Goal: Transaction & Acquisition: Download file/media

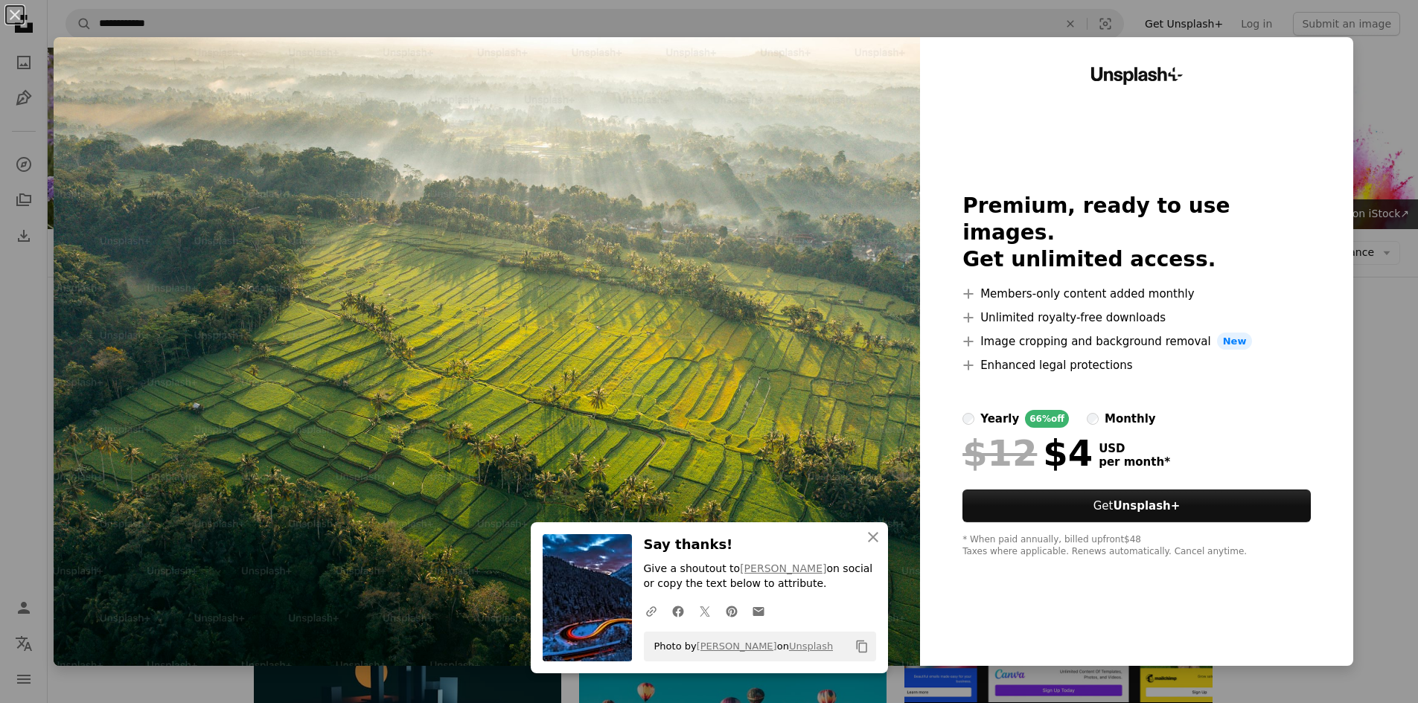
scroll to position [1563, 0]
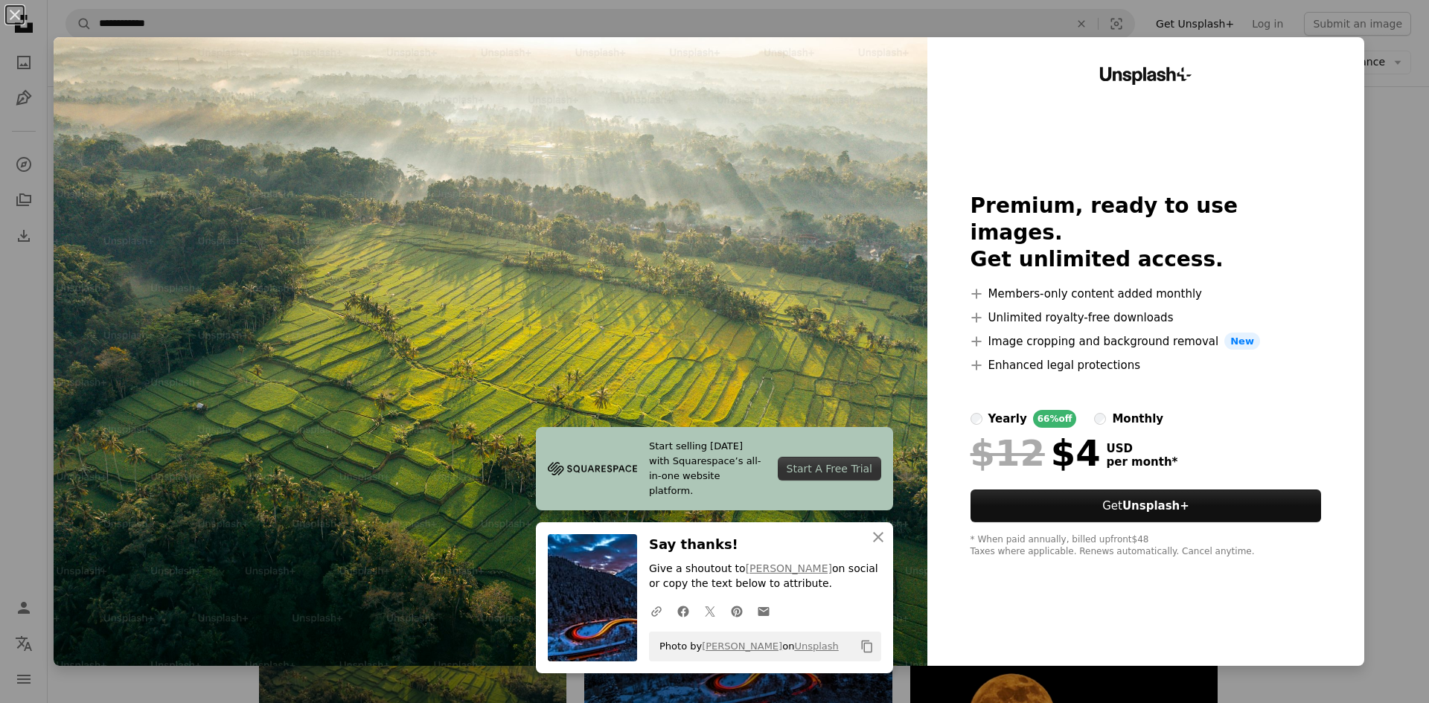
click at [1376, 63] on div "An X shape Start selling [DATE] with Squarespace’s all-in-one website platform.…" at bounding box center [714, 351] width 1429 height 703
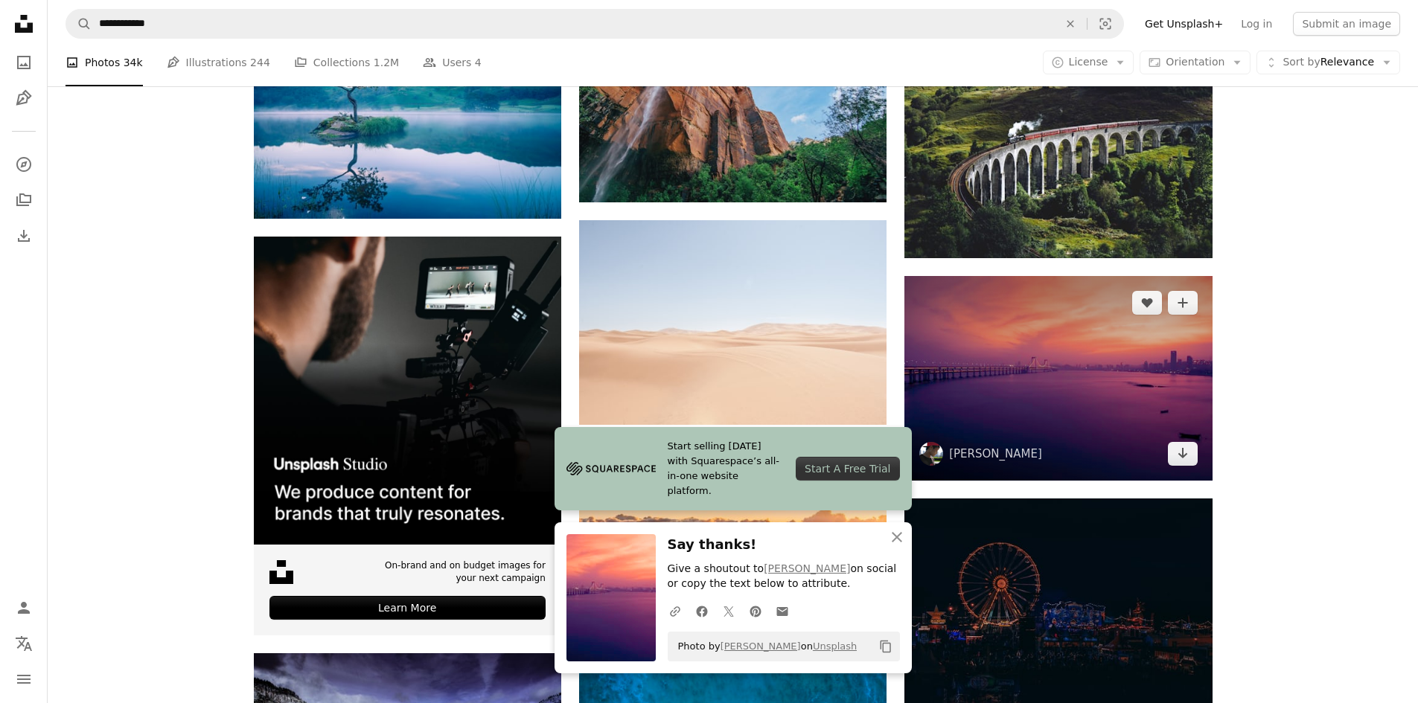
scroll to position [2307, 0]
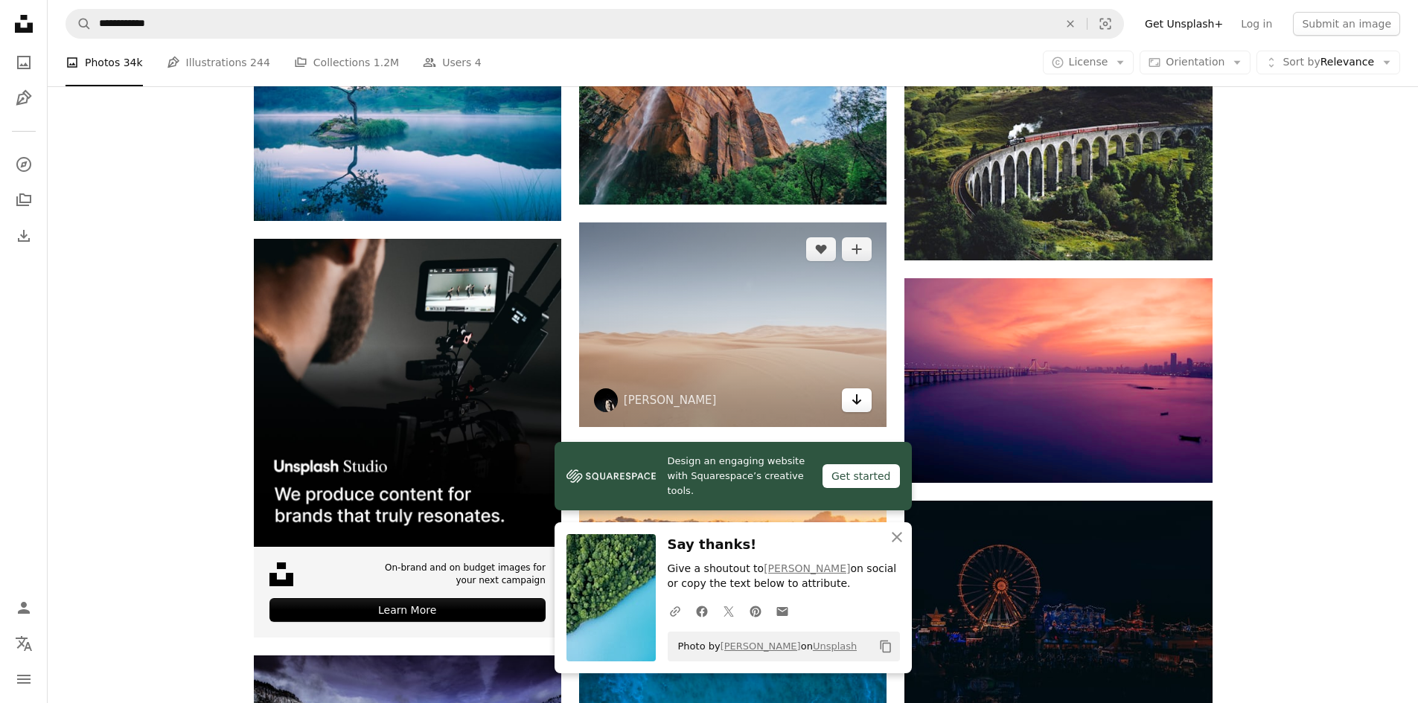
click at [854, 391] on icon "Arrow pointing down" at bounding box center [857, 400] width 12 height 18
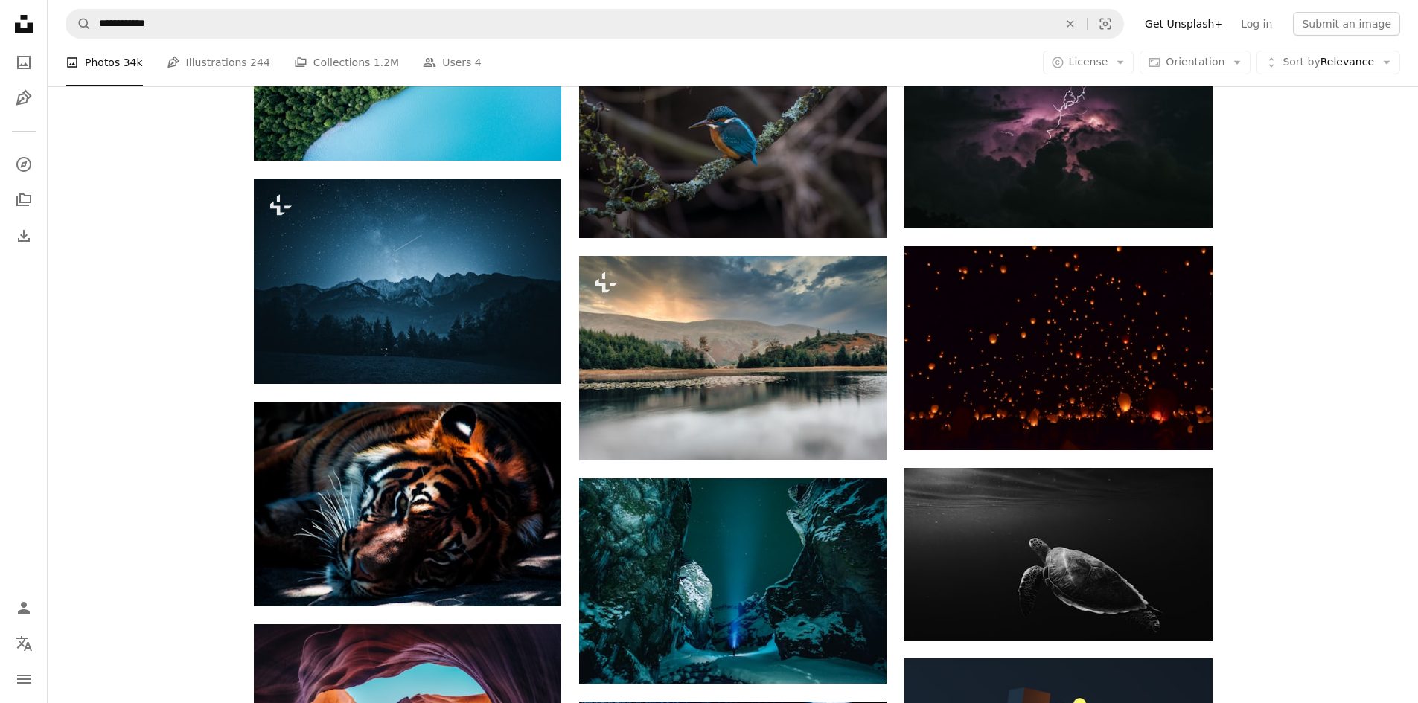
scroll to position [3200, 0]
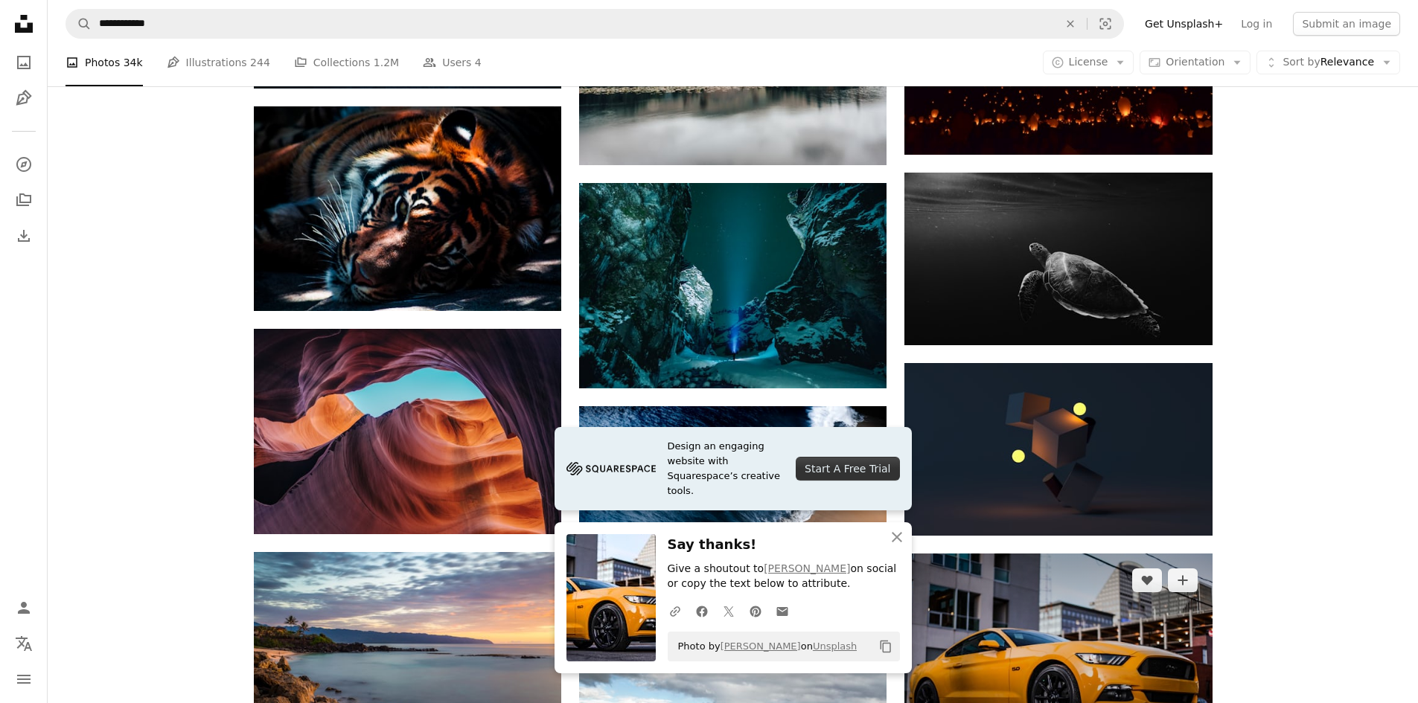
scroll to position [3497, 0]
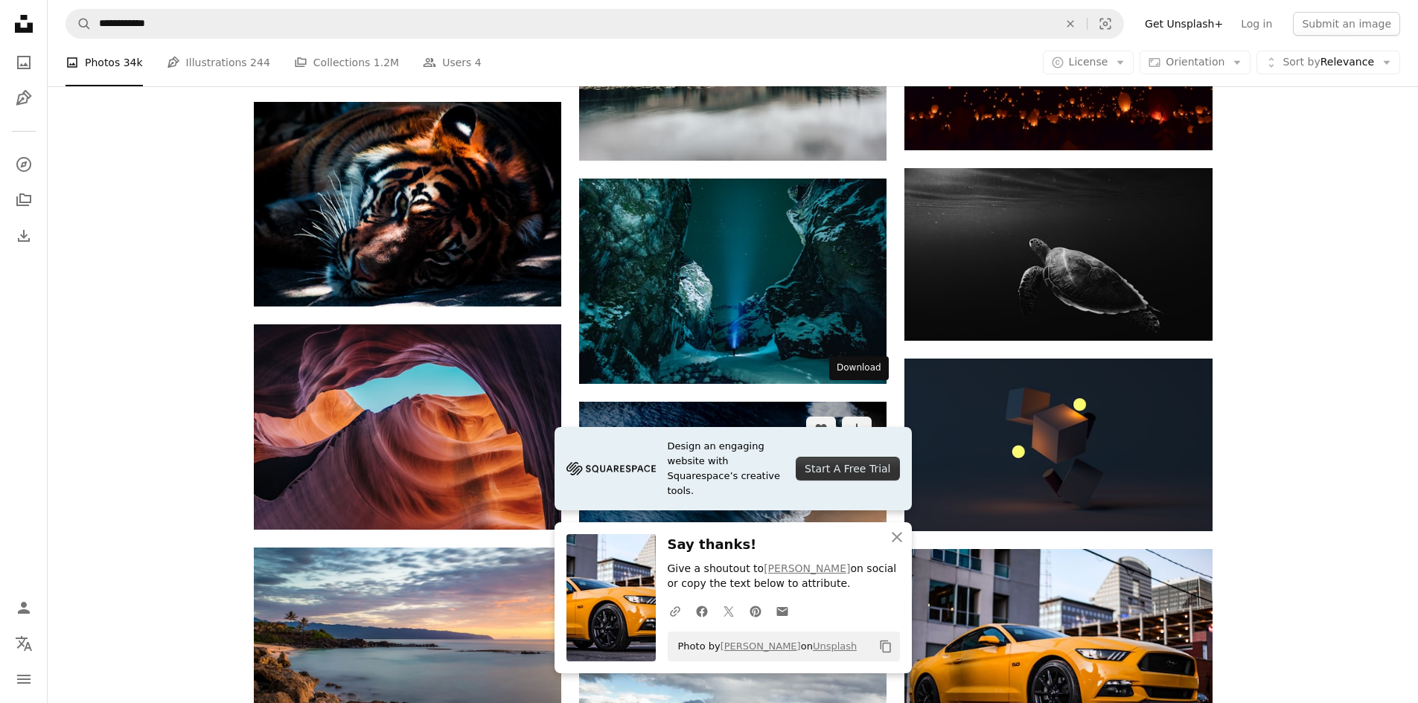
click at [857, 574] on icon "Download" at bounding box center [857, 579] width 10 height 10
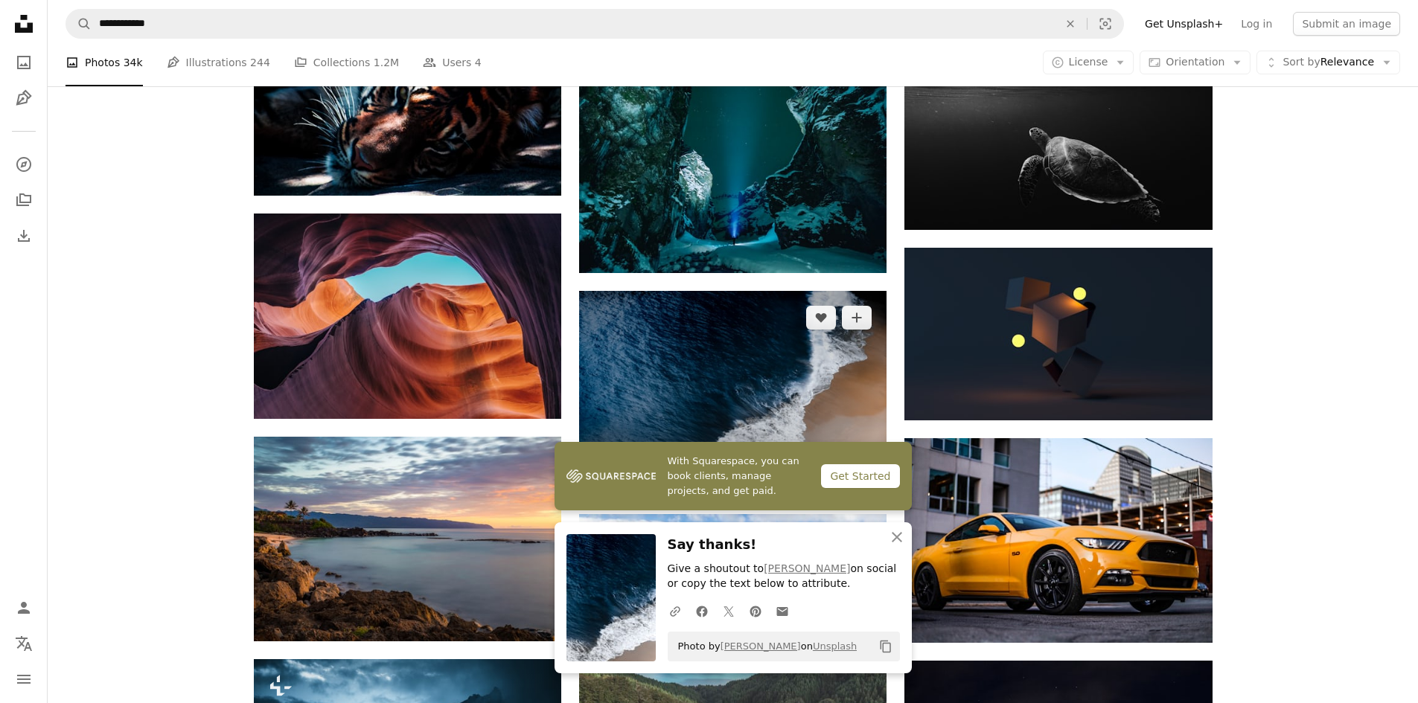
scroll to position [3646, 0]
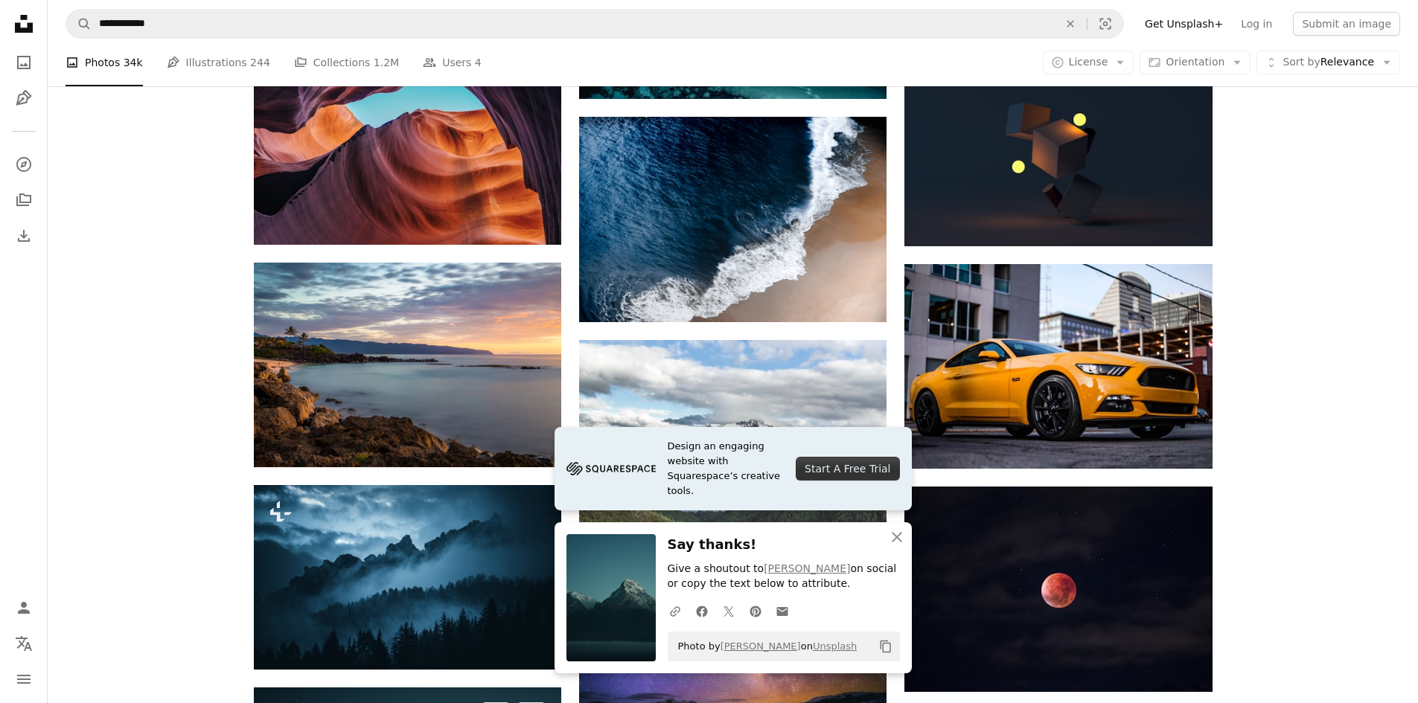
scroll to position [3795, 0]
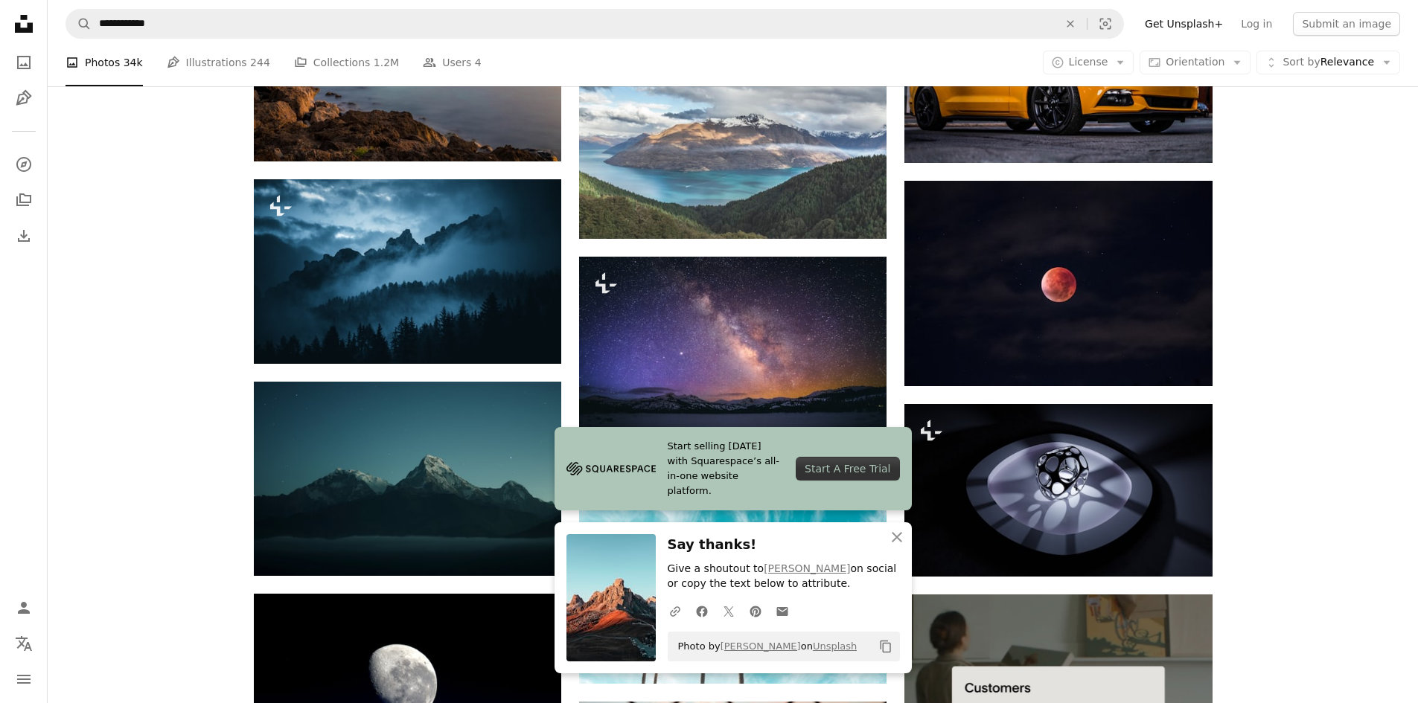
scroll to position [4093, 0]
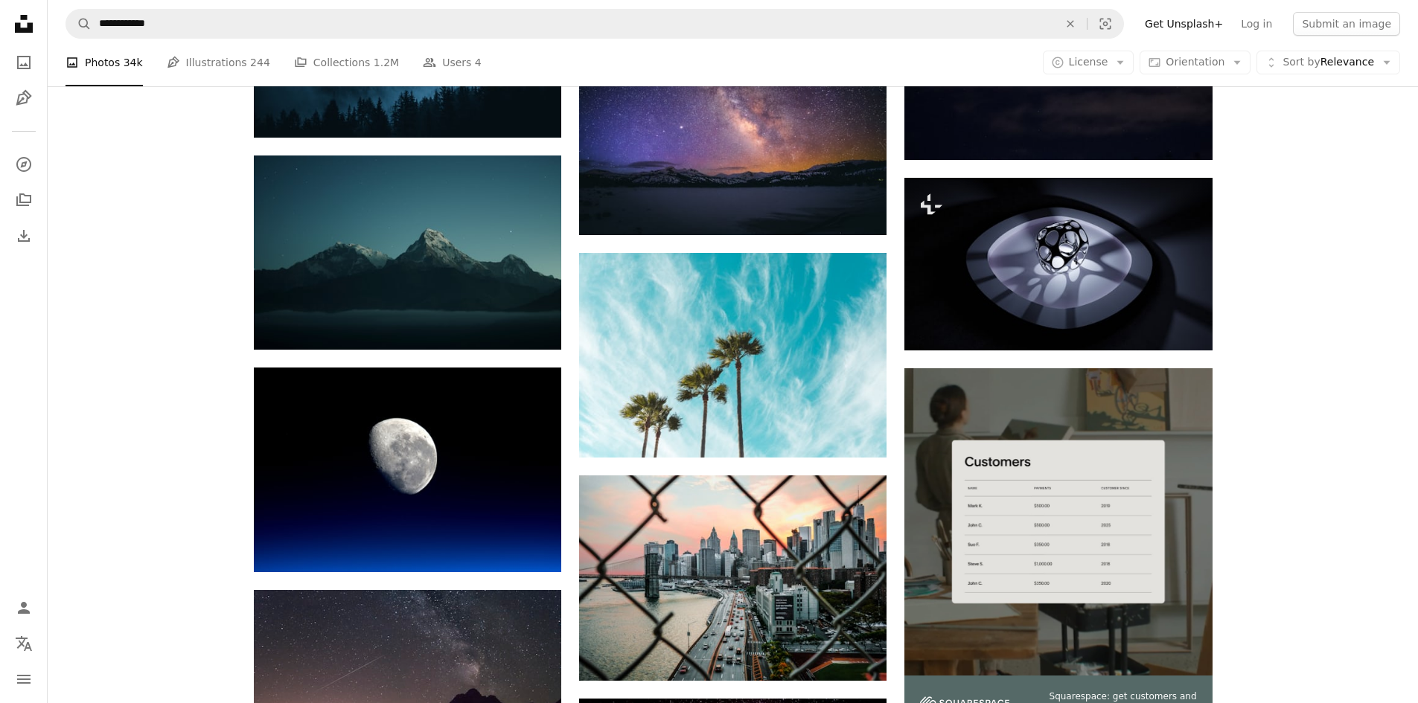
scroll to position [4316, 0]
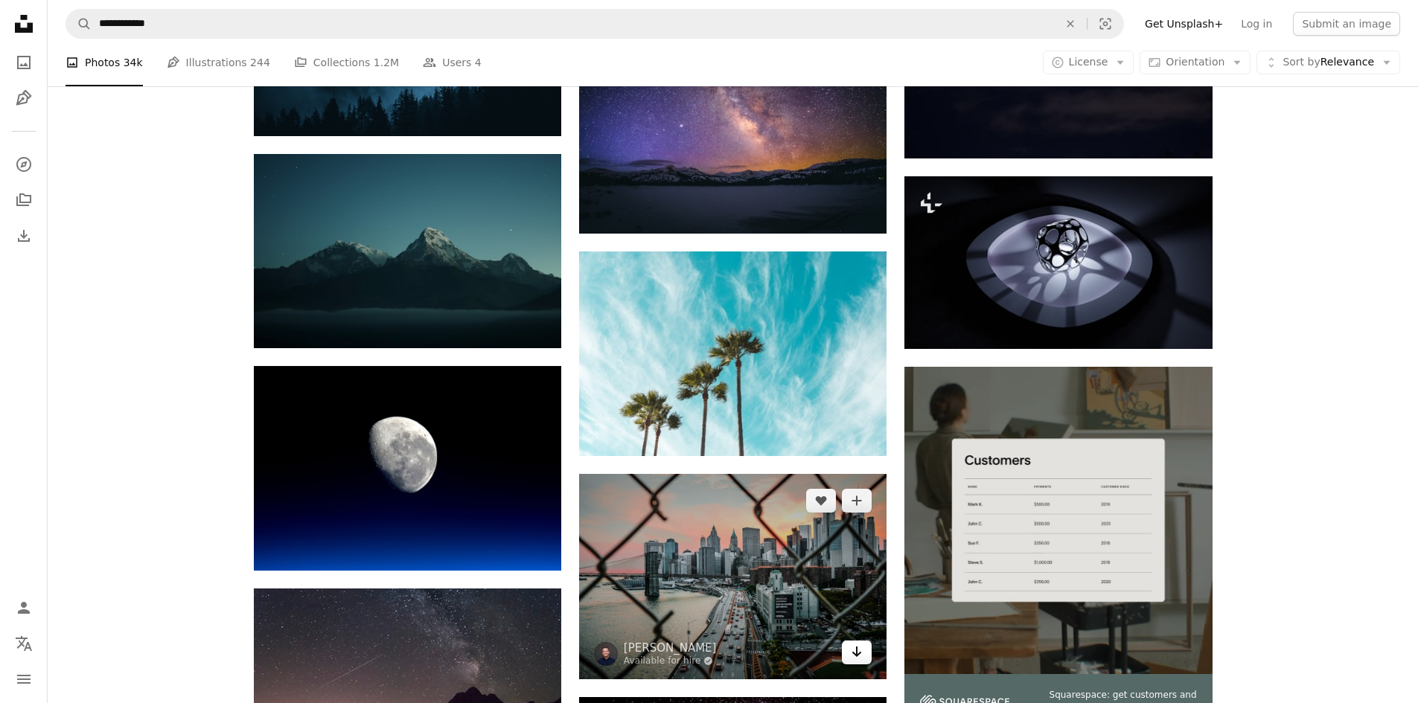
click at [855, 643] on icon "Arrow pointing down" at bounding box center [857, 652] width 12 height 18
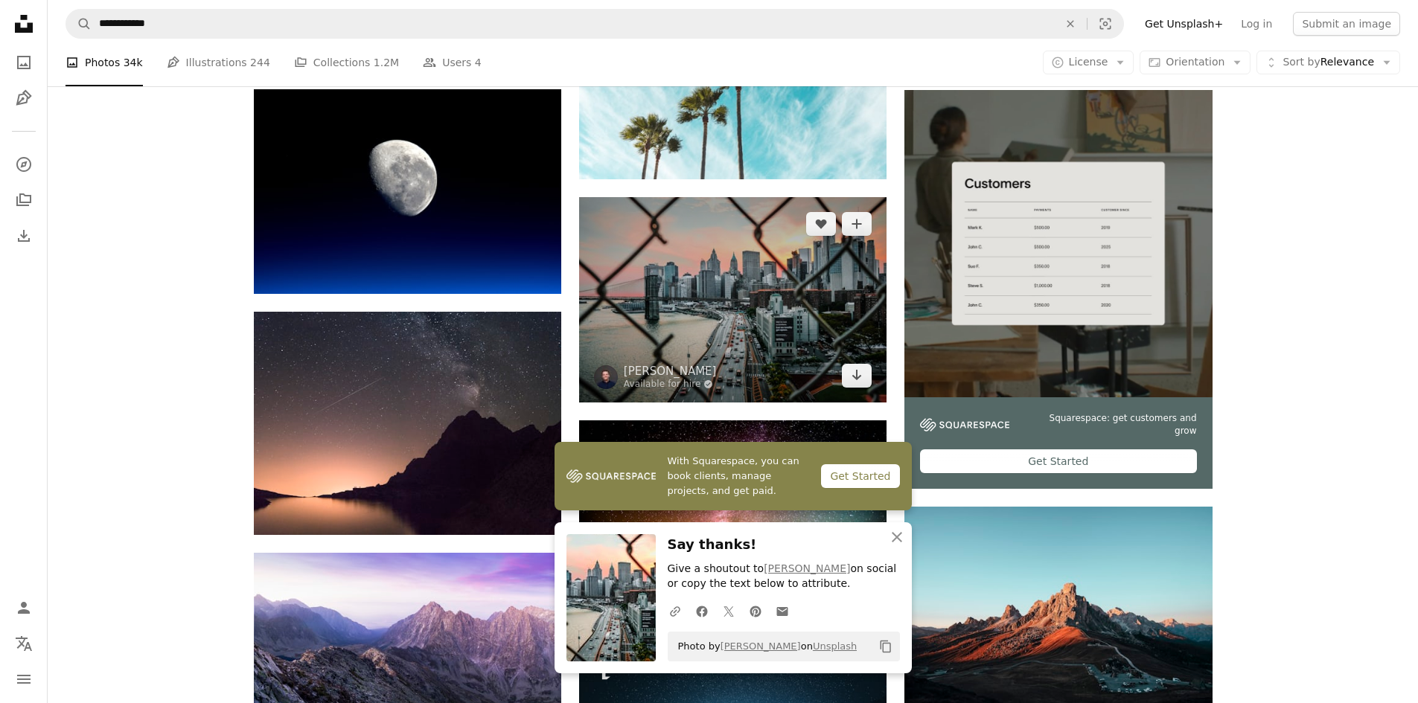
scroll to position [4614, 0]
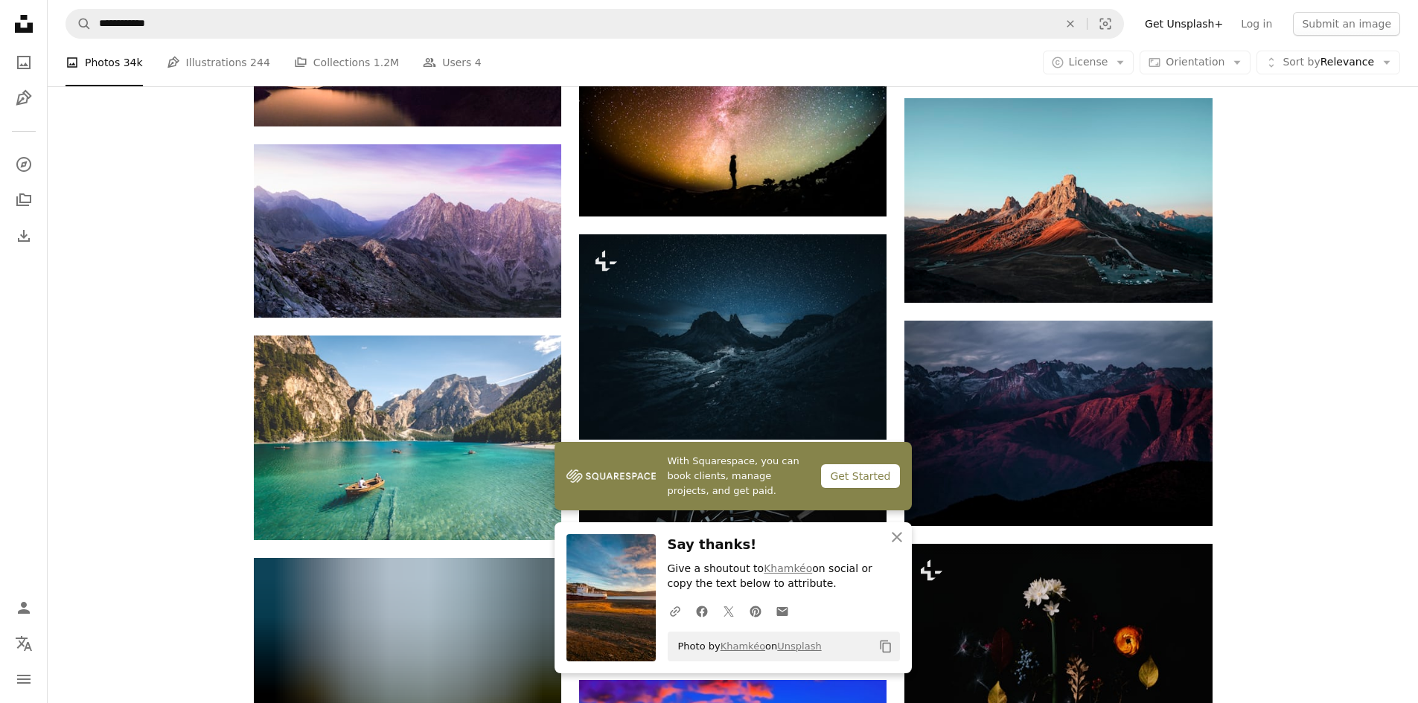
scroll to position [5060, 0]
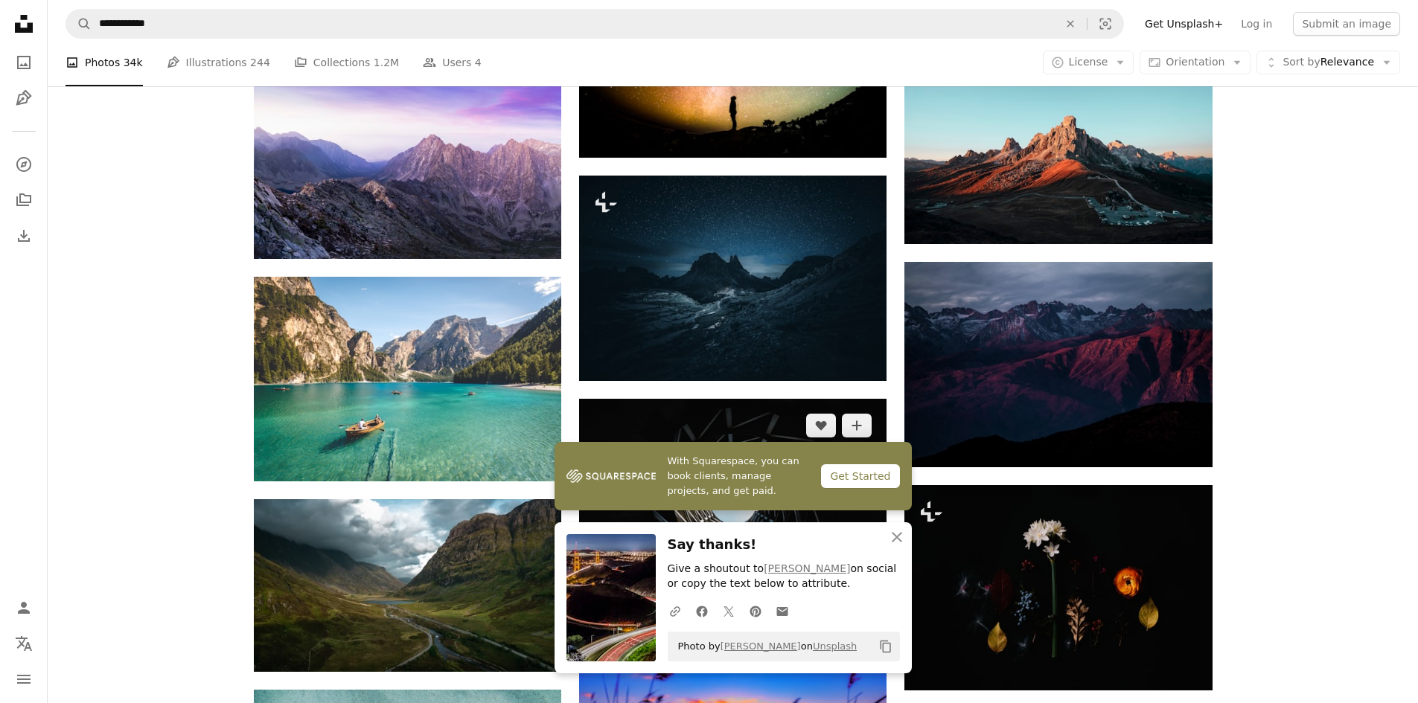
click at [853, 567] on icon "Arrow pointing down" at bounding box center [857, 576] width 12 height 18
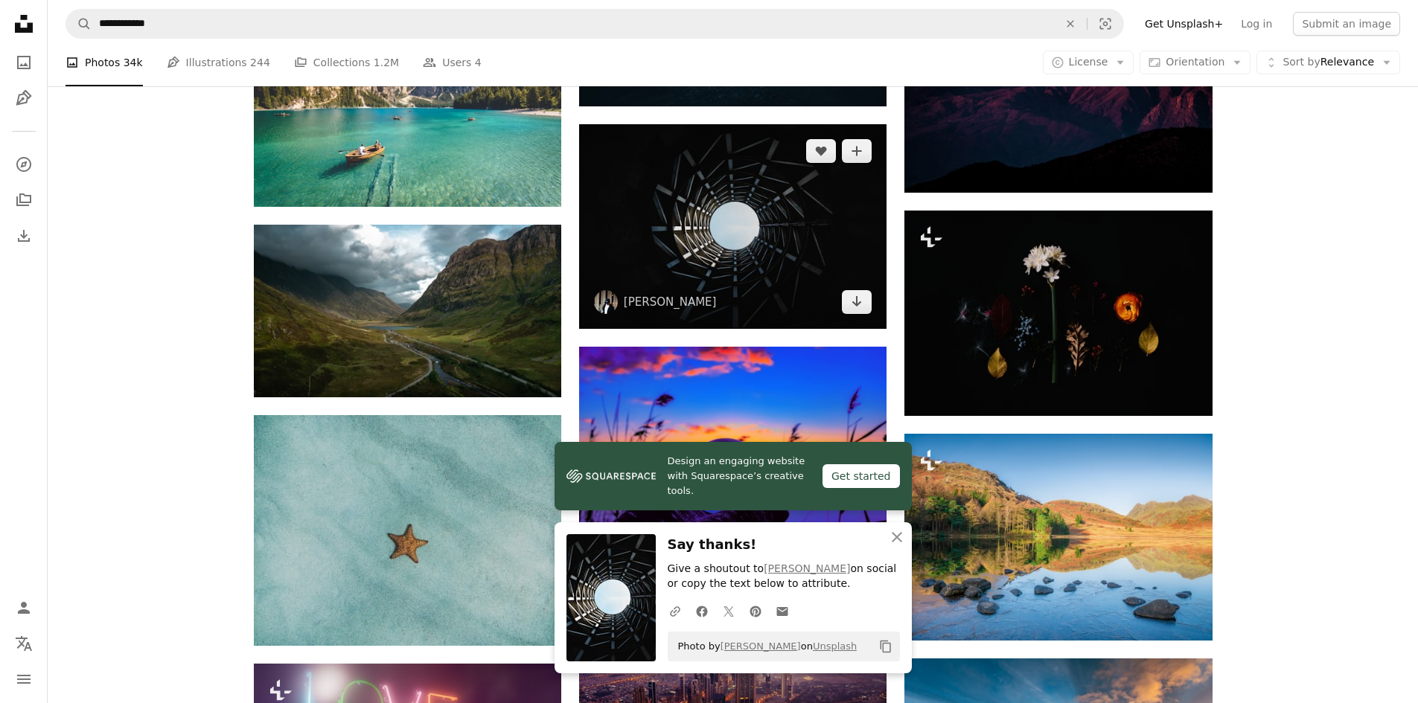
scroll to position [5358, 0]
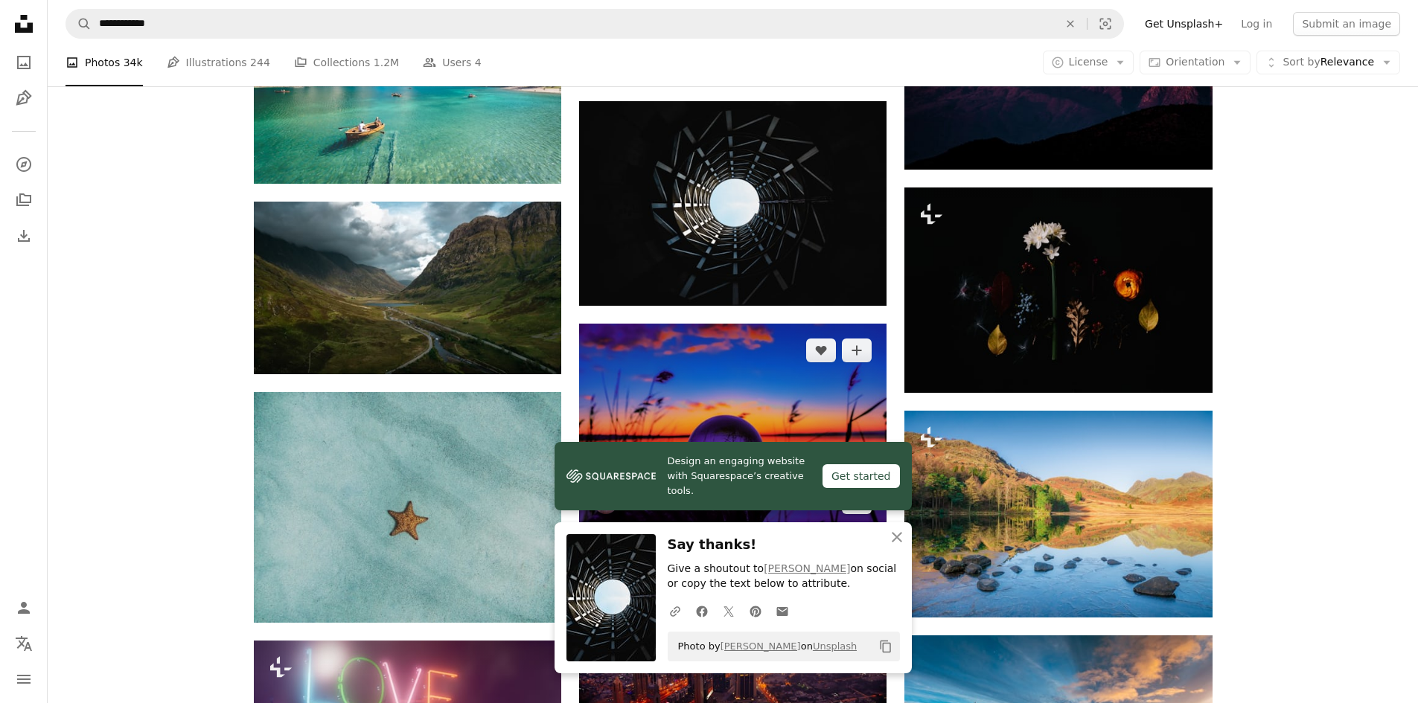
click at [864, 490] on link "Arrow pointing down" at bounding box center [857, 502] width 30 height 24
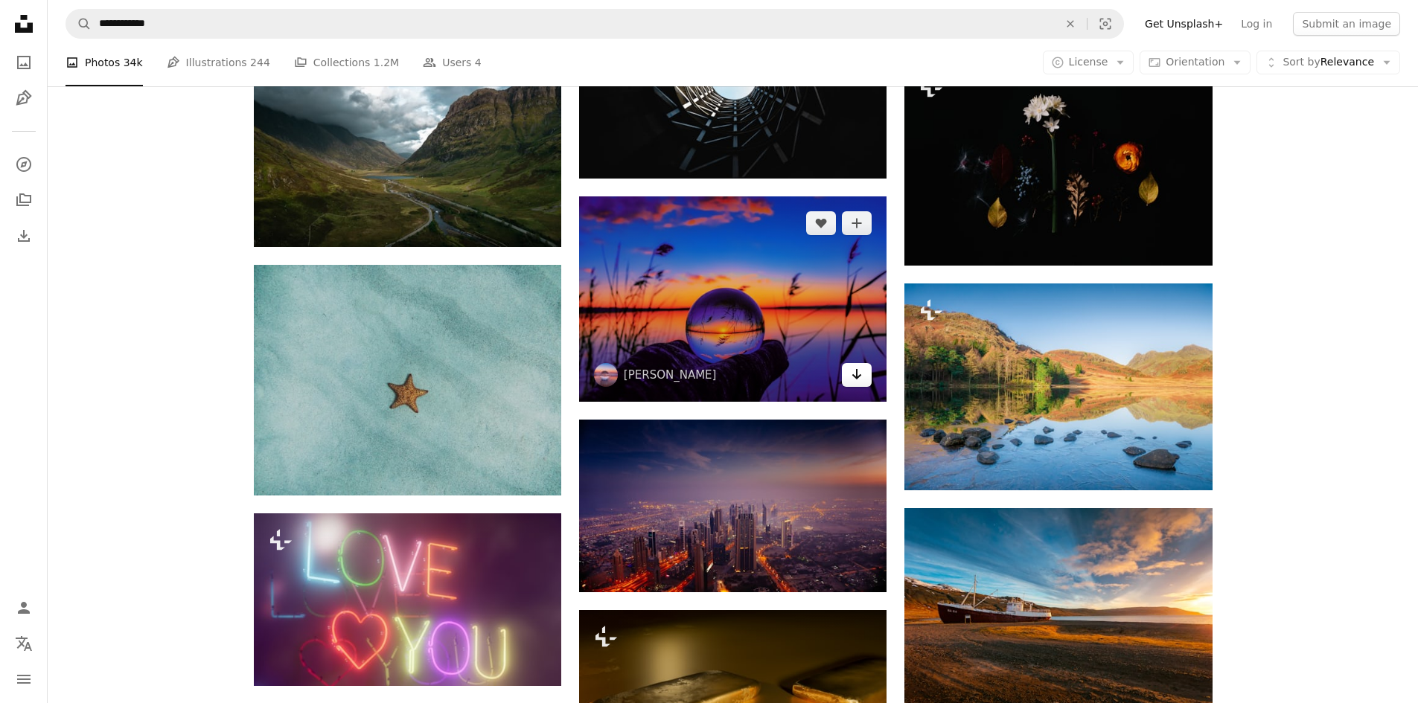
scroll to position [5506, 0]
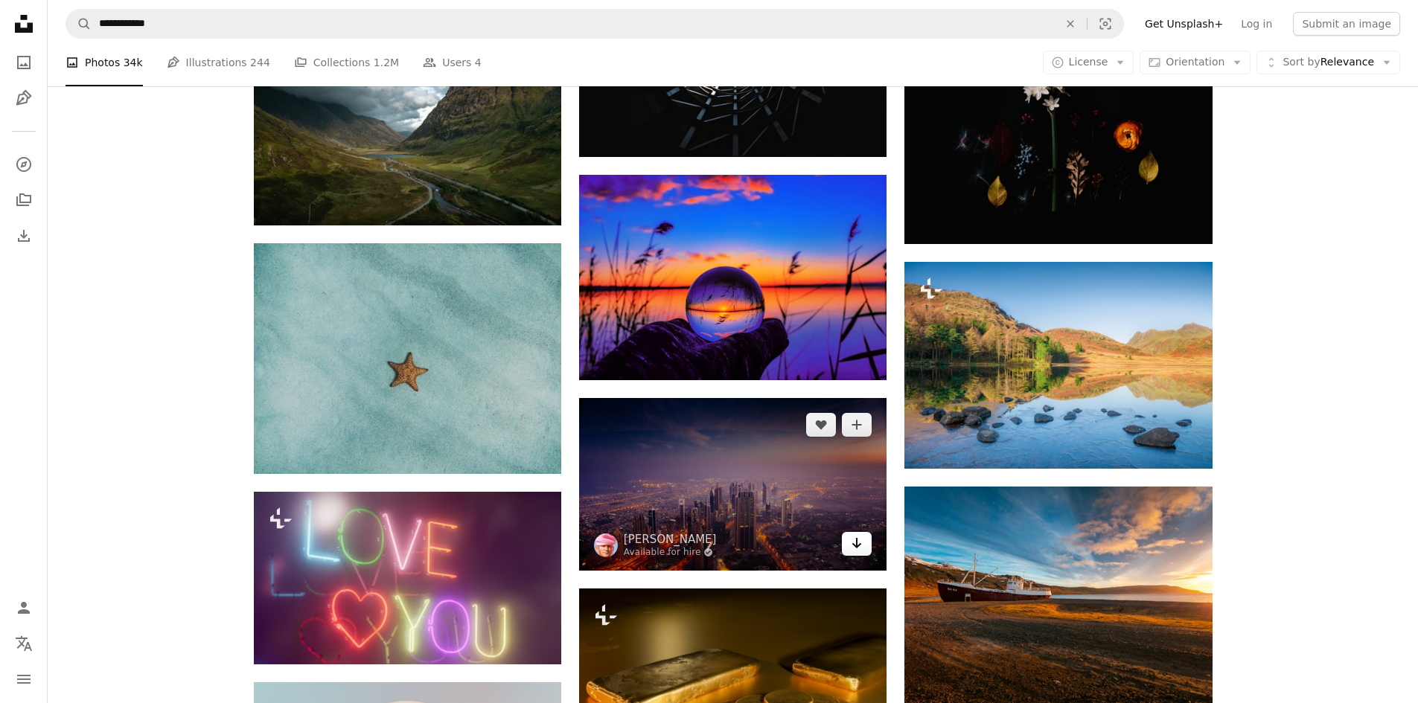
click at [851, 534] on icon "Arrow pointing down" at bounding box center [857, 543] width 12 height 18
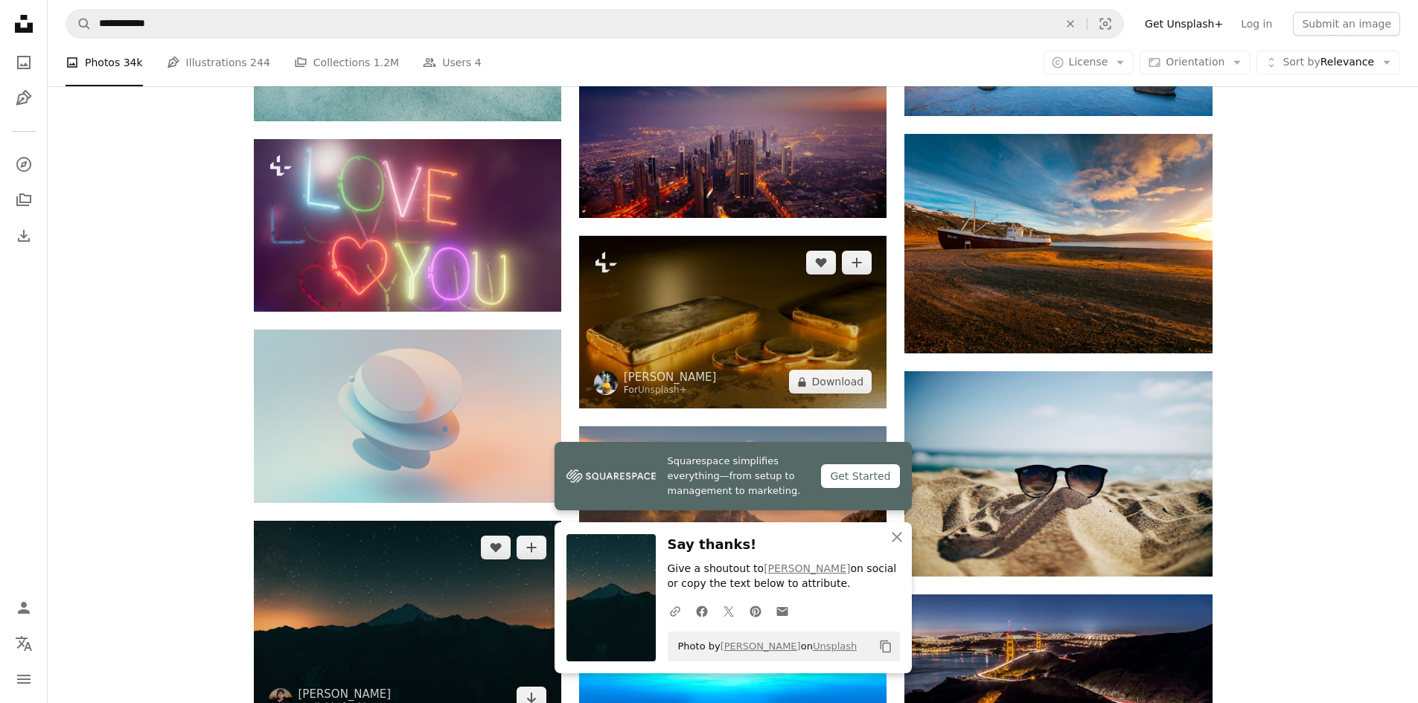
scroll to position [5879, 0]
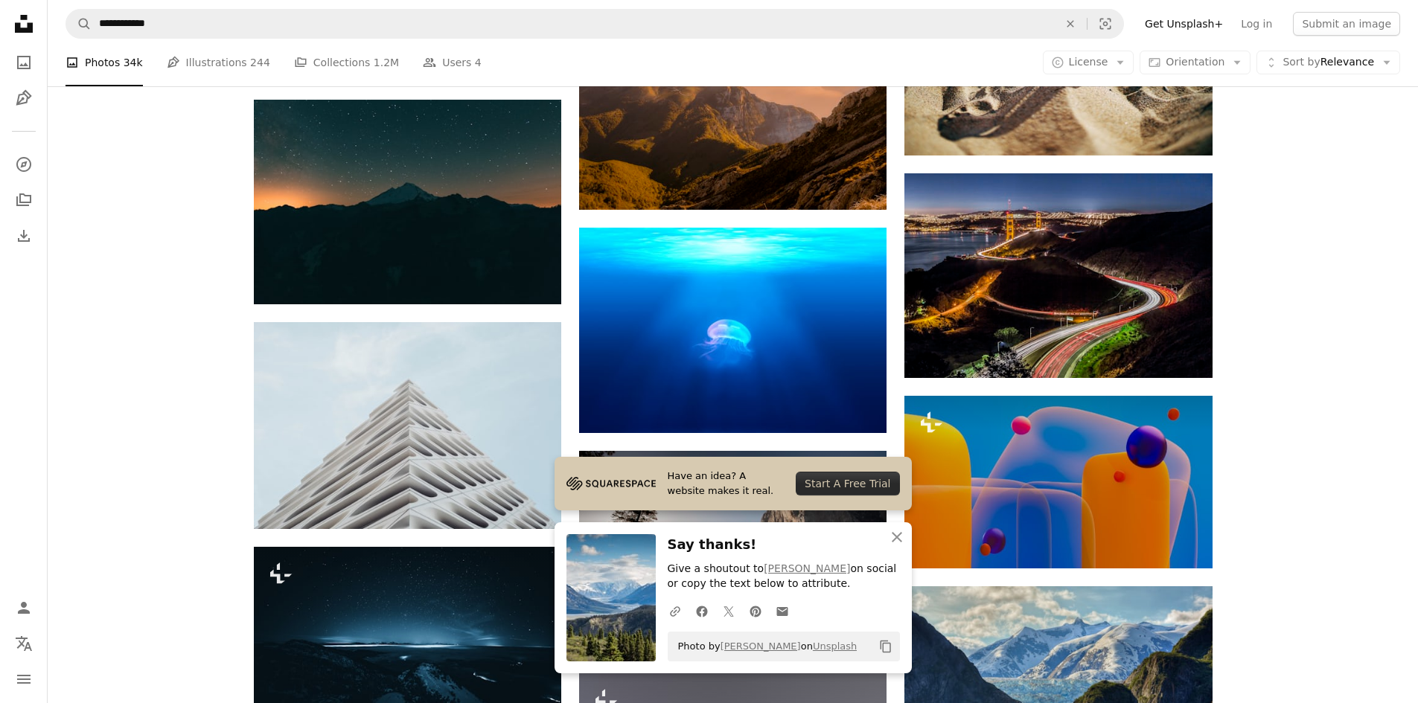
scroll to position [6325, 0]
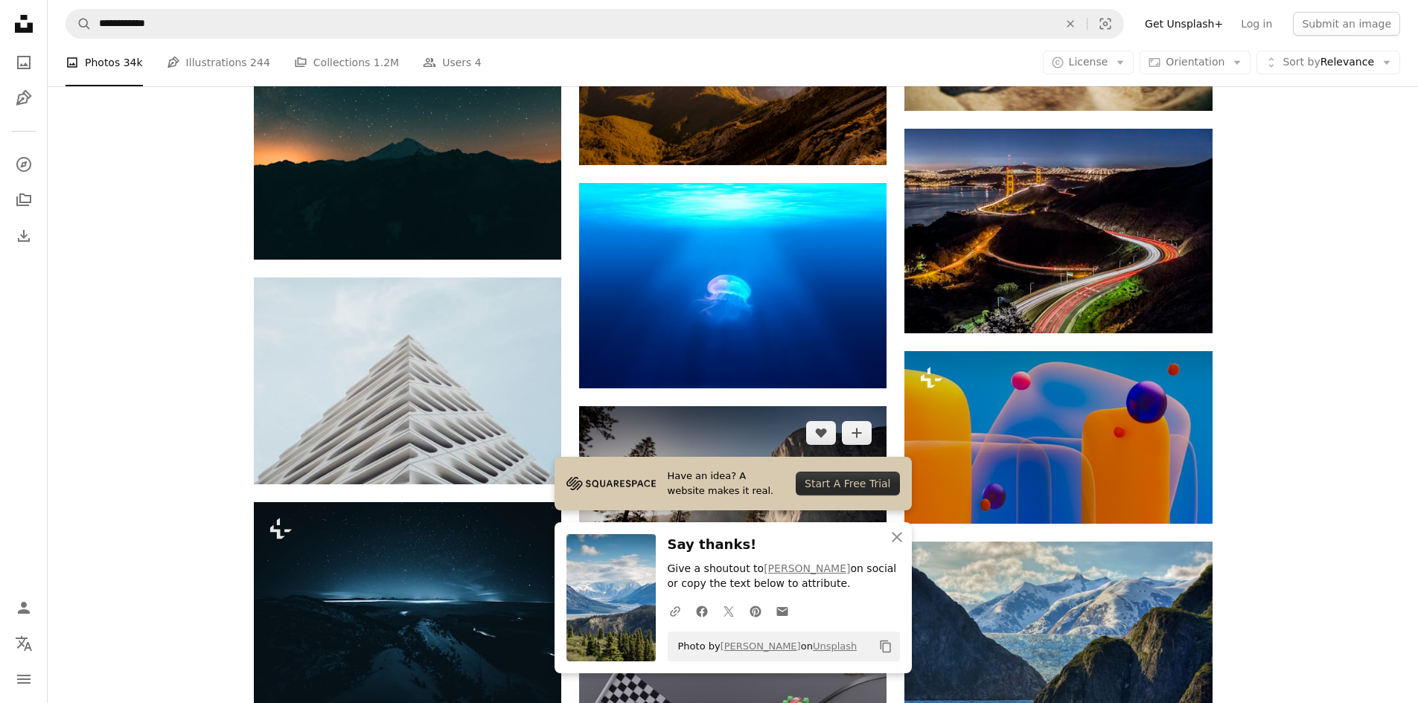
click at [854, 574] on icon "Arrow pointing down" at bounding box center [857, 583] width 12 height 18
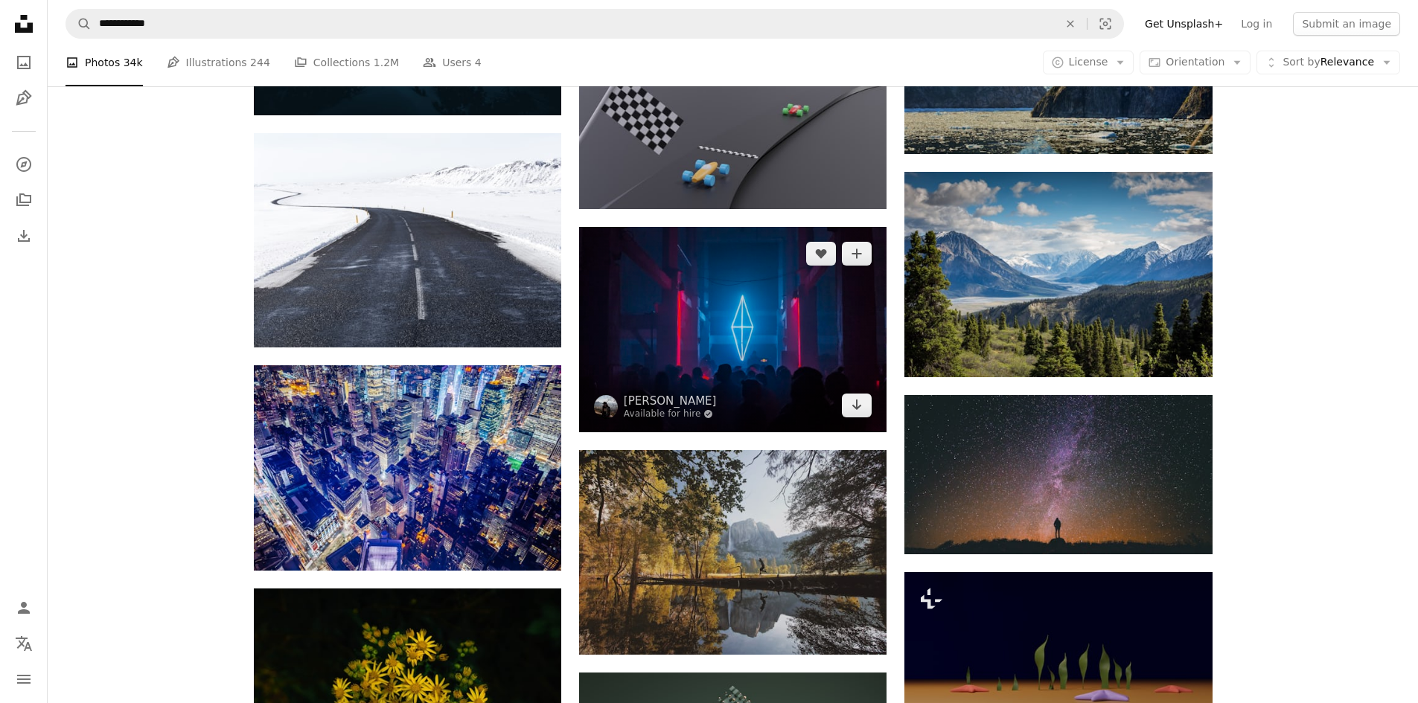
scroll to position [6920, 0]
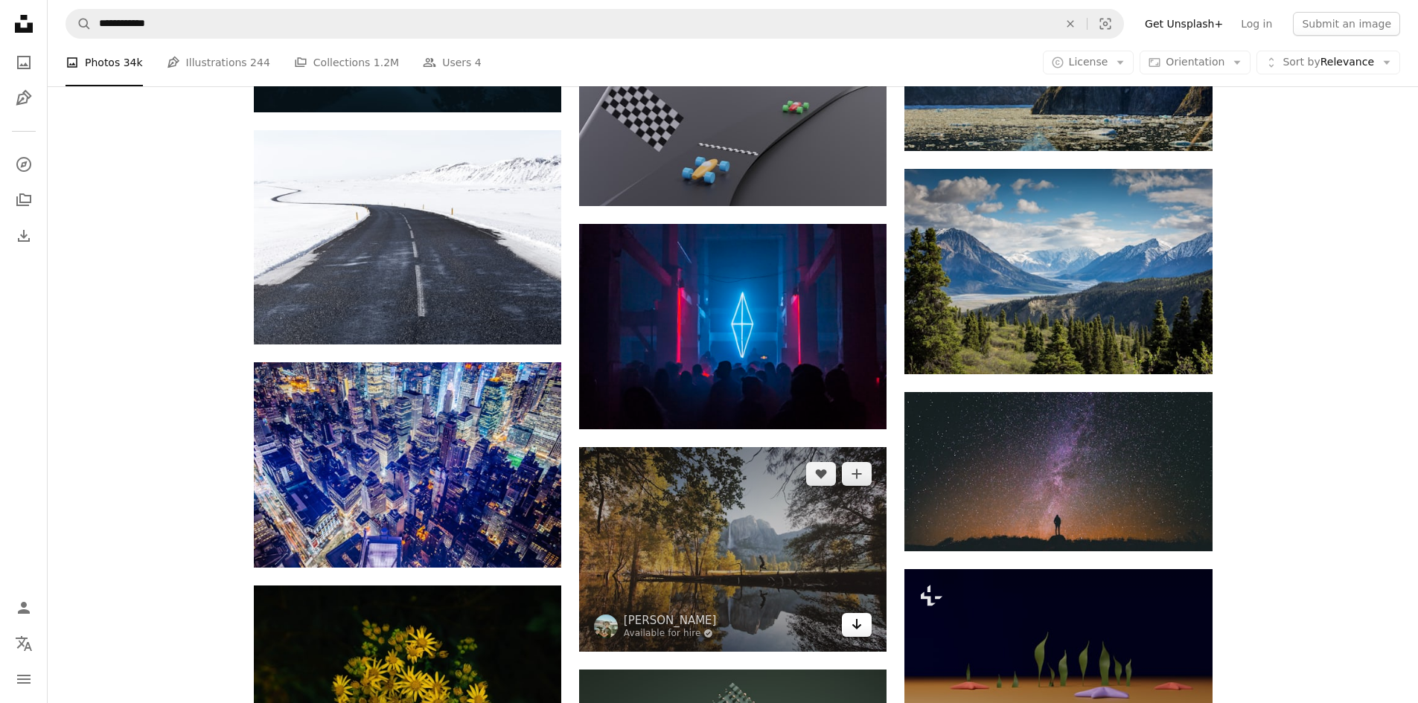
click at [852, 615] on icon "Arrow pointing down" at bounding box center [857, 624] width 12 height 18
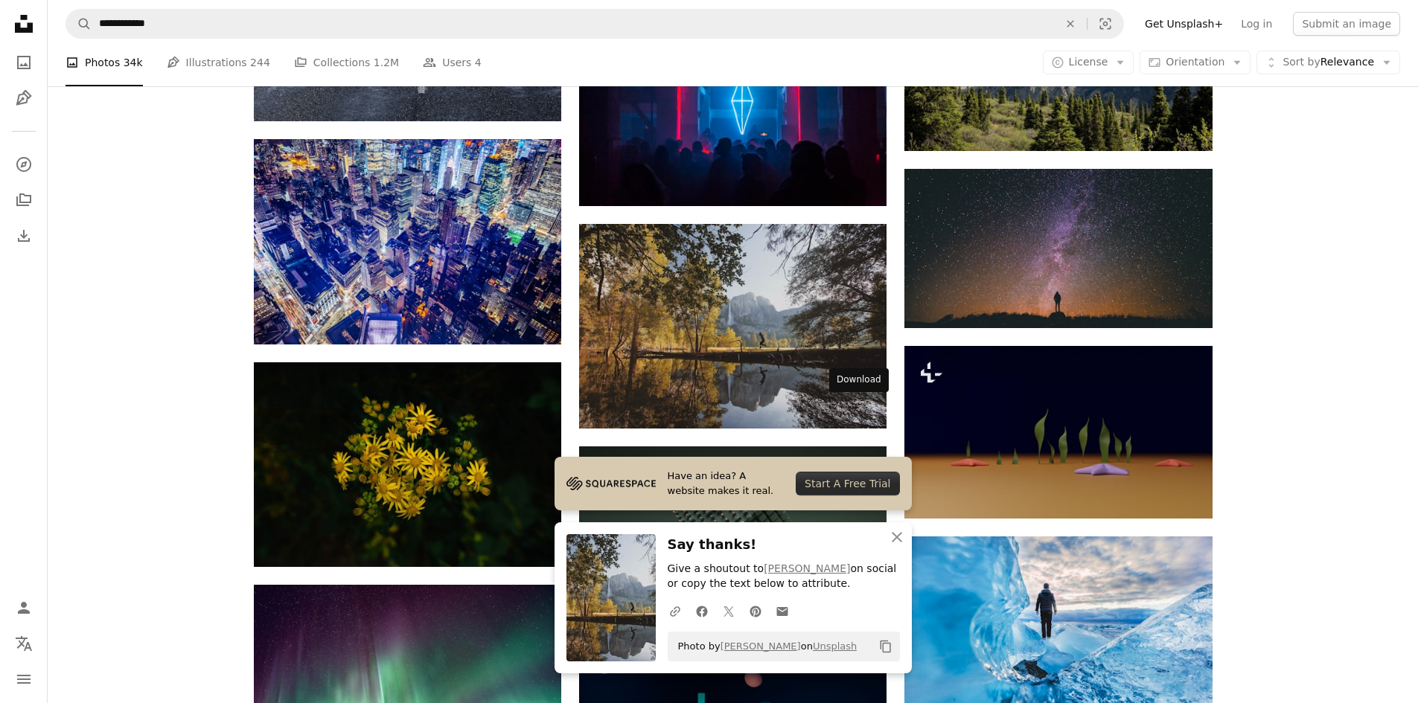
click at [848, 580] on link "Arrow pointing down" at bounding box center [857, 592] width 30 height 24
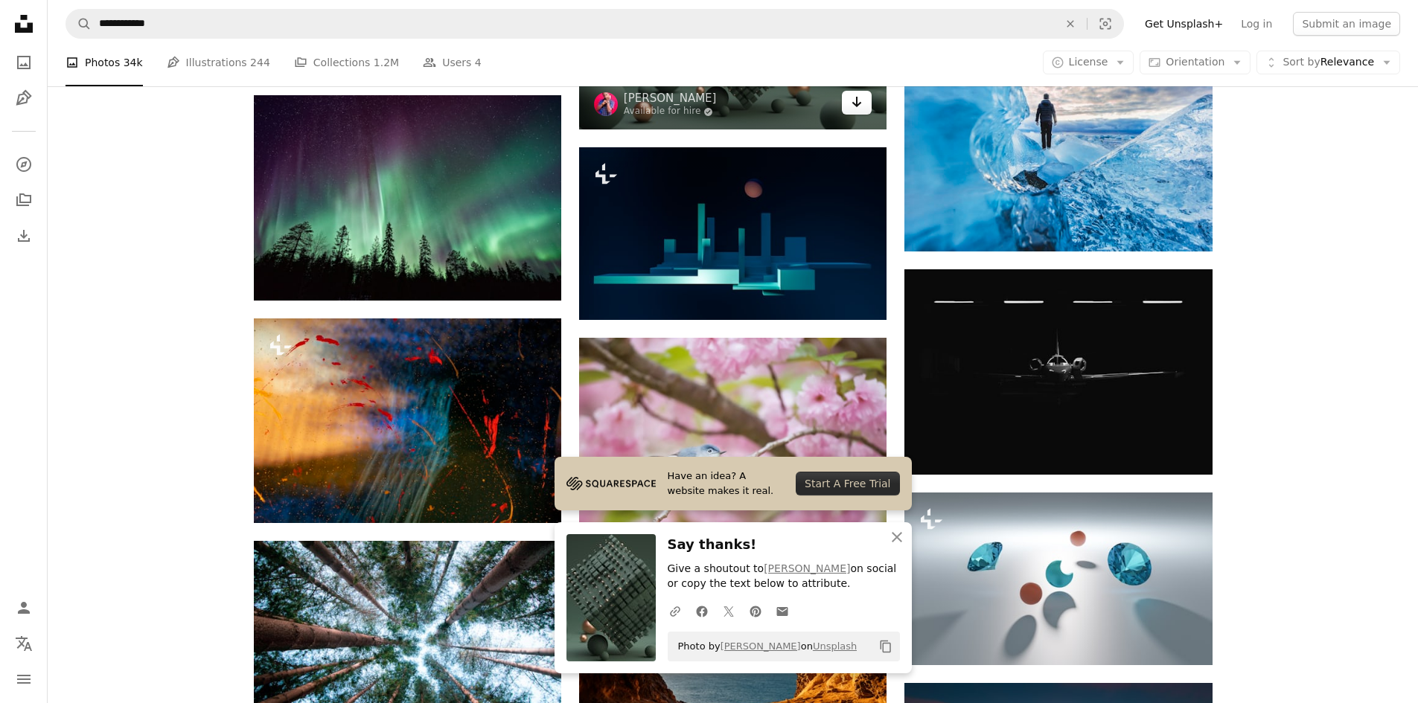
scroll to position [7739, 0]
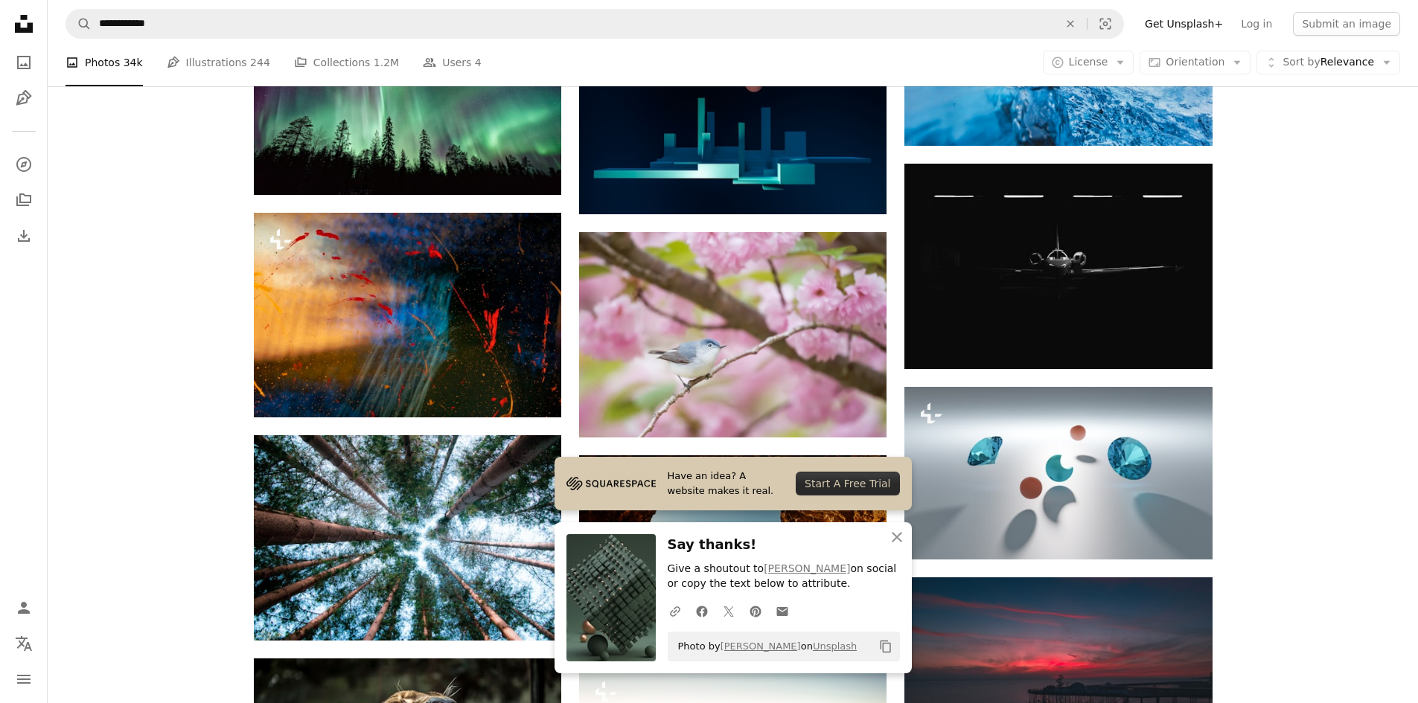
click at [855, 611] on icon "Arrow pointing down" at bounding box center [857, 620] width 12 height 18
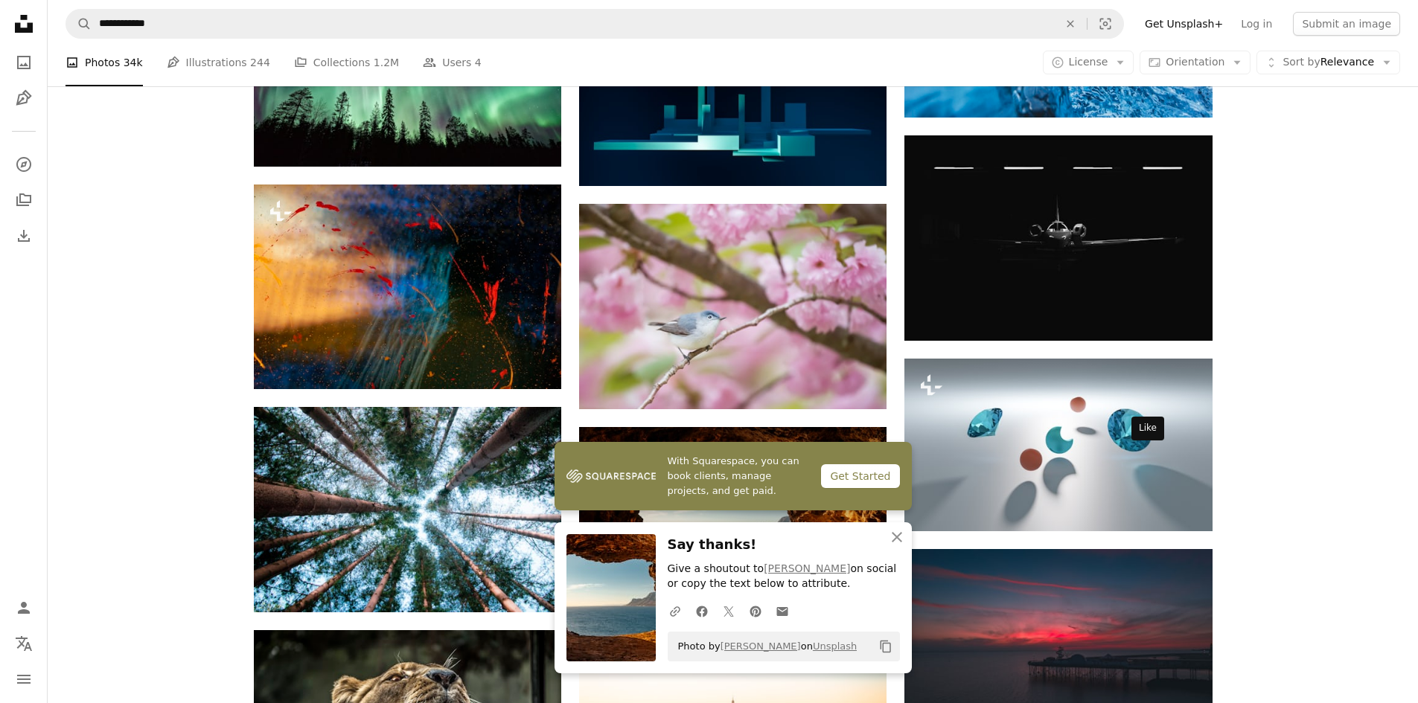
scroll to position [7888, 0]
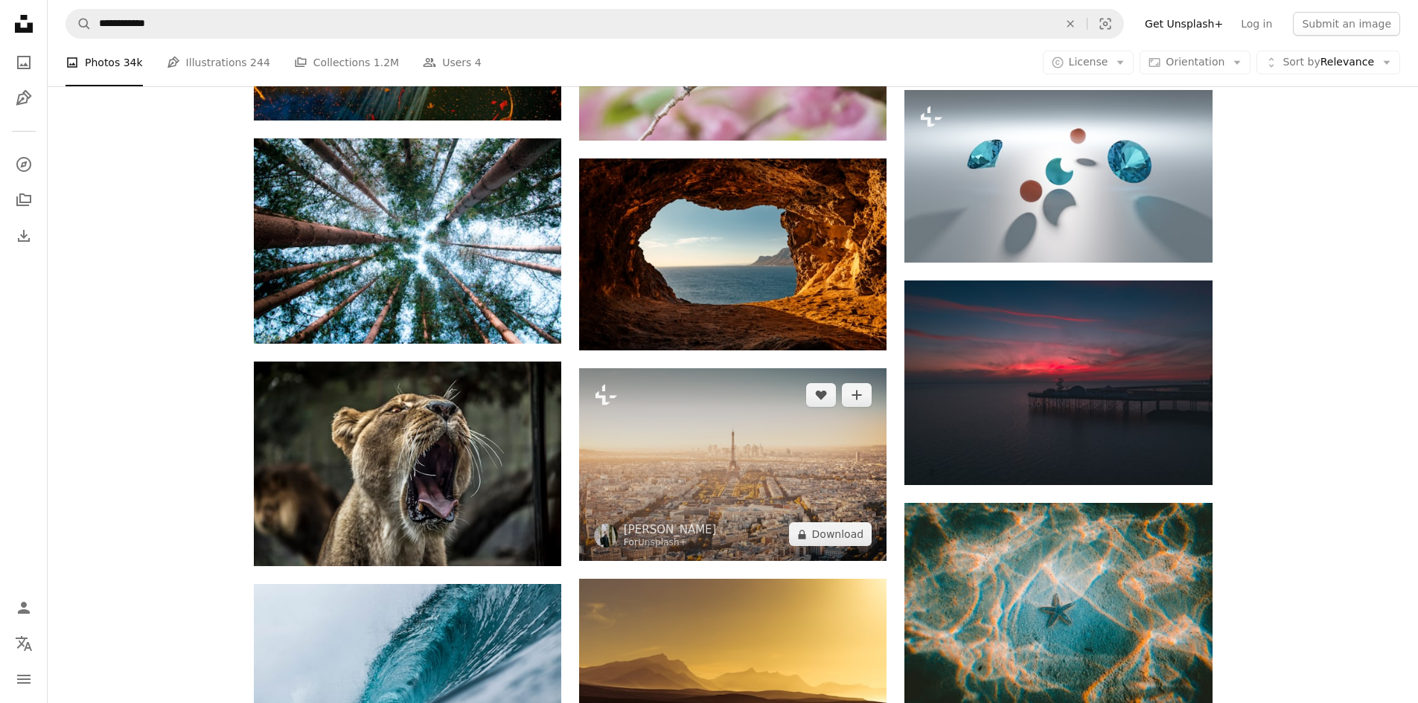
scroll to position [8036, 0]
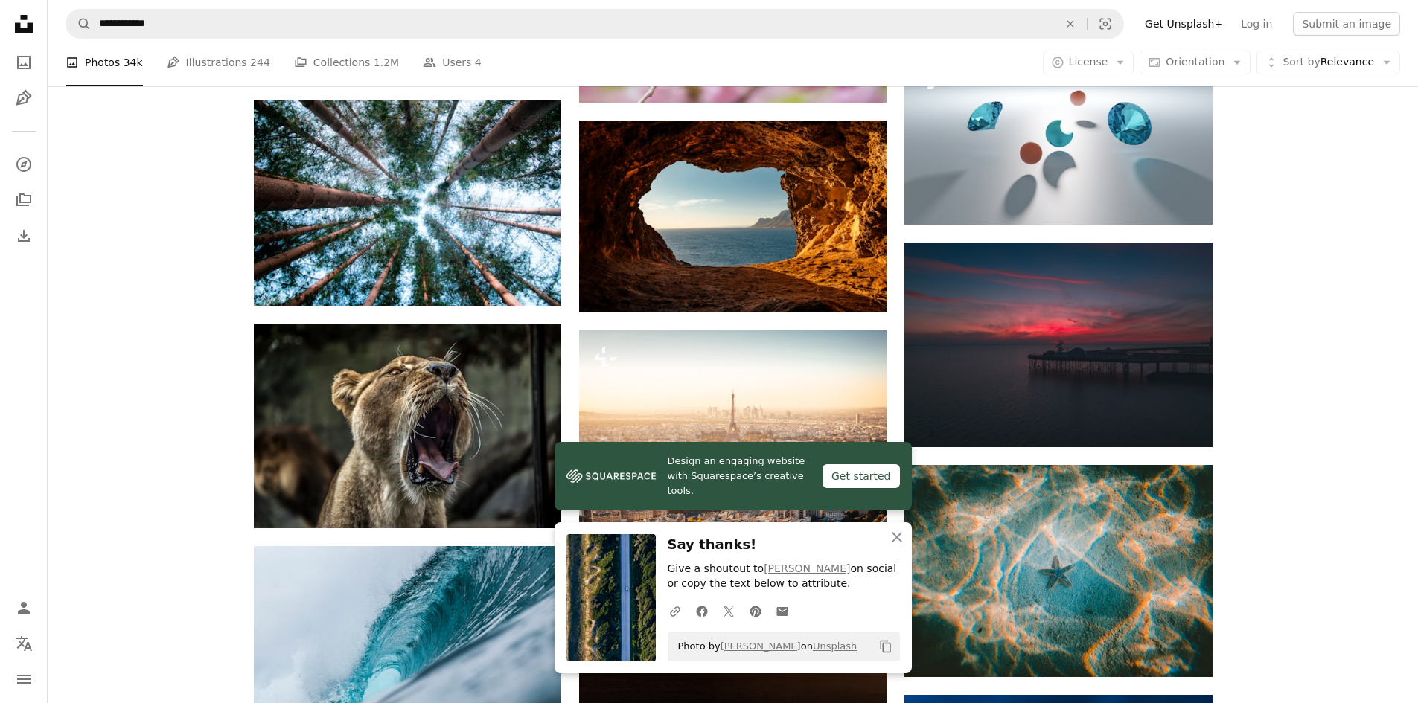
scroll to position [8260, 0]
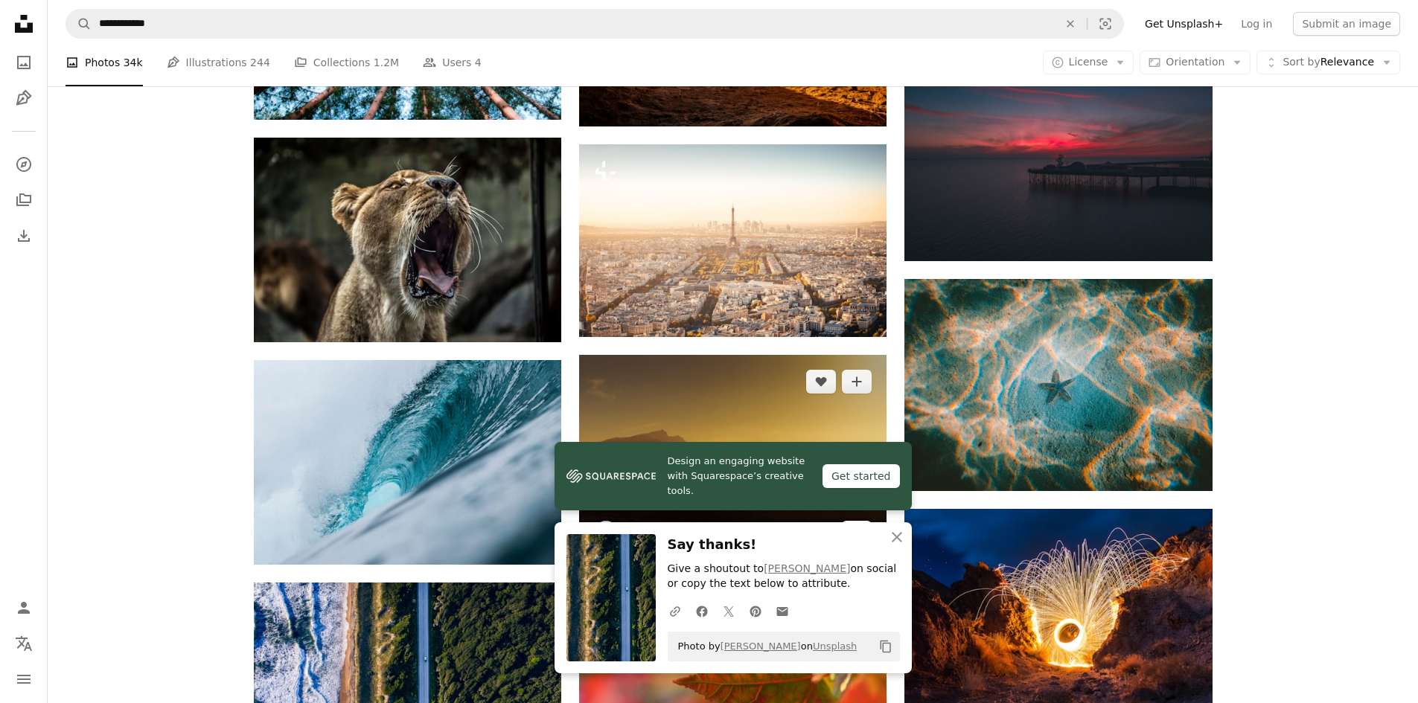
click at [862, 523] on icon "Arrow pointing down" at bounding box center [857, 532] width 12 height 18
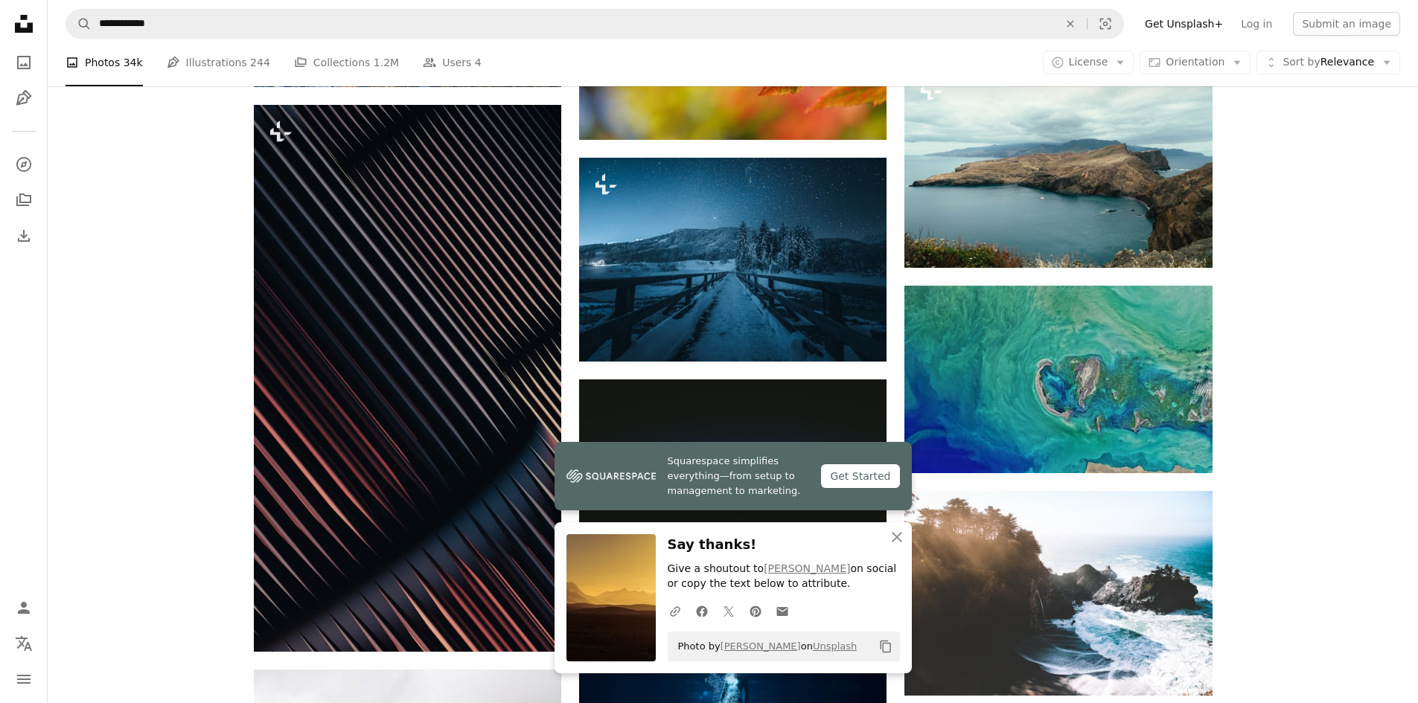
scroll to position [8929, 0]
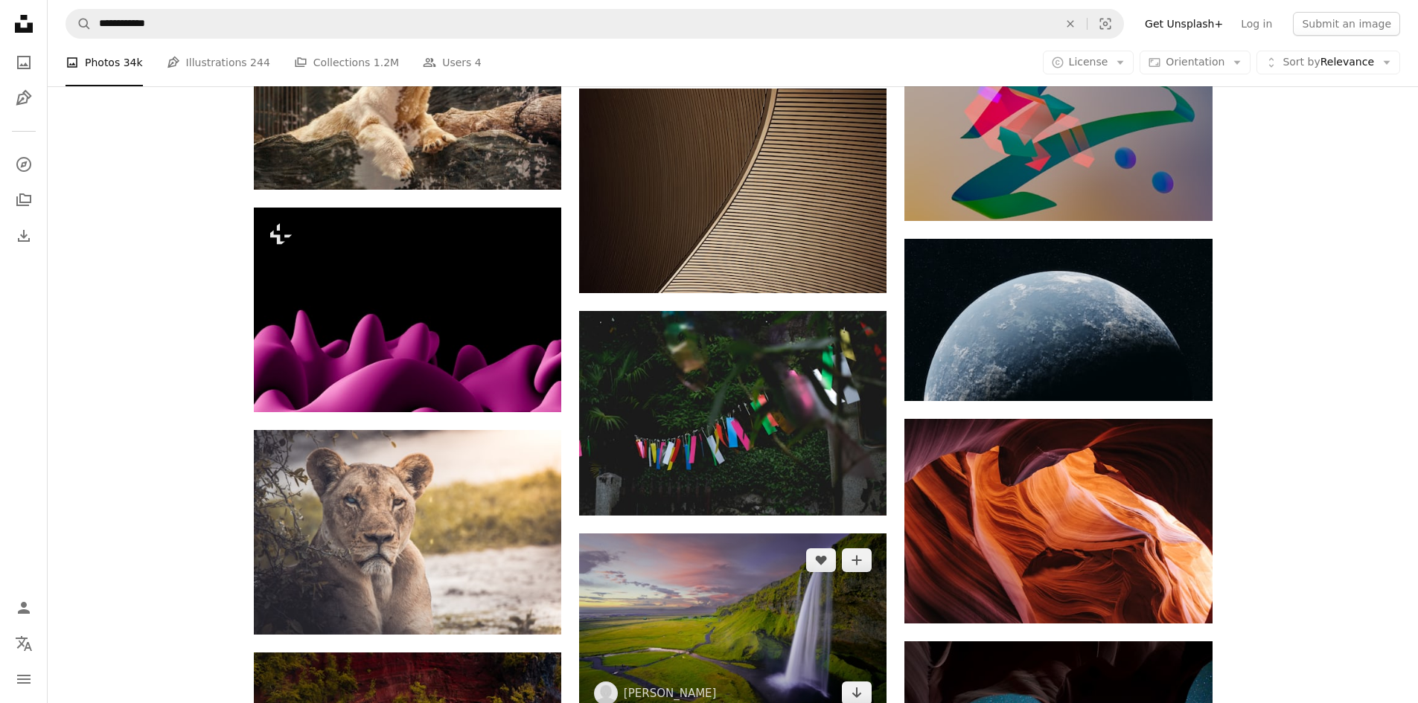
scroll to position [11459, 0]
